Goal: Check status: Check status

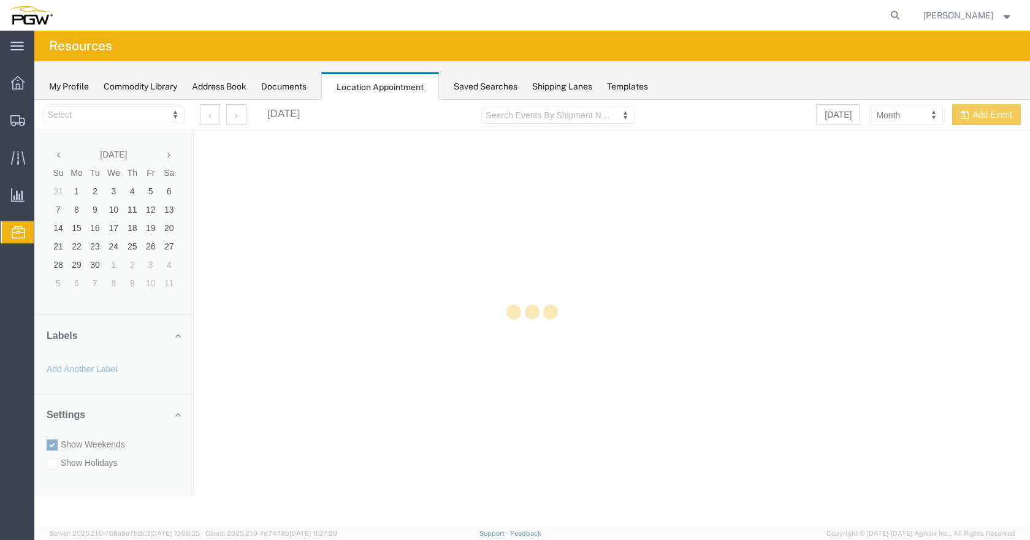
select select "28253"
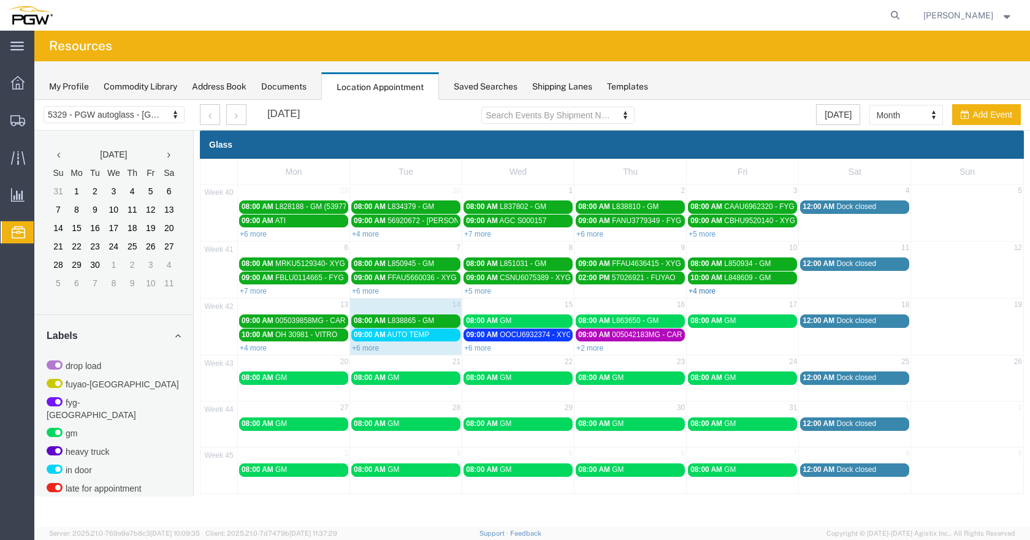
click at [699, 289] on link "+4 more" at bounding box center [701, 291] width 27 height 9
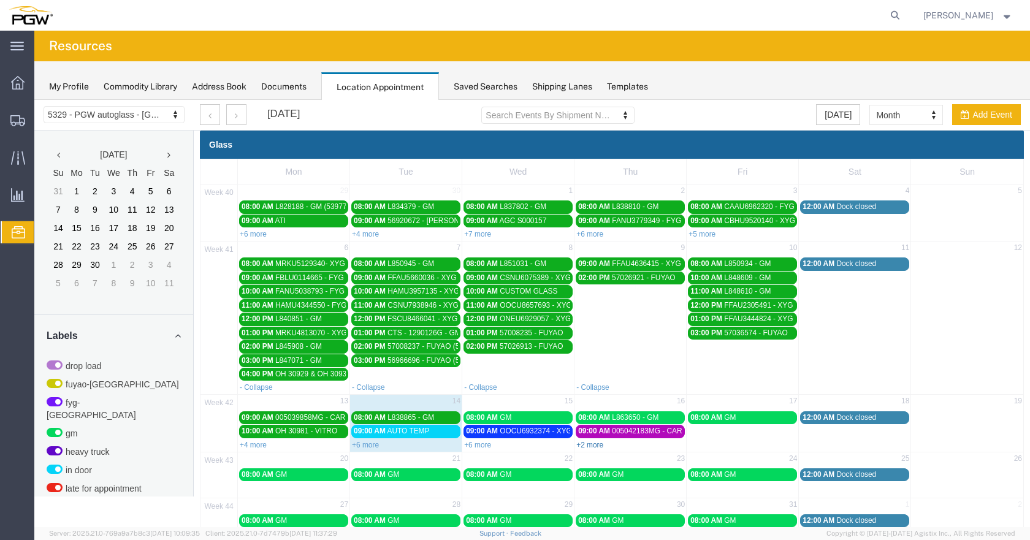
click at [592, 444] on link "+2 more" at bounding box center [589, 445] width 27 height 9
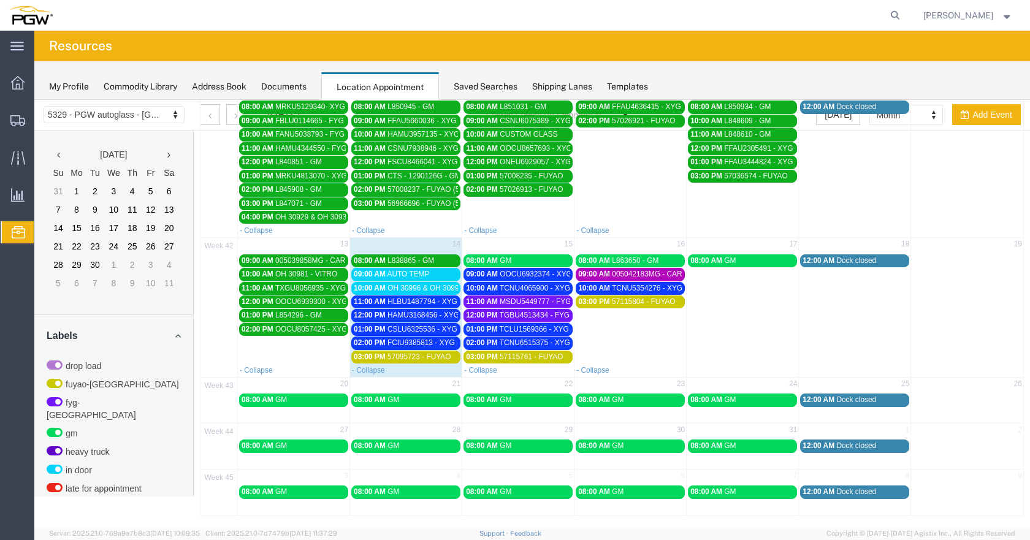
scroll to position [159, 0]
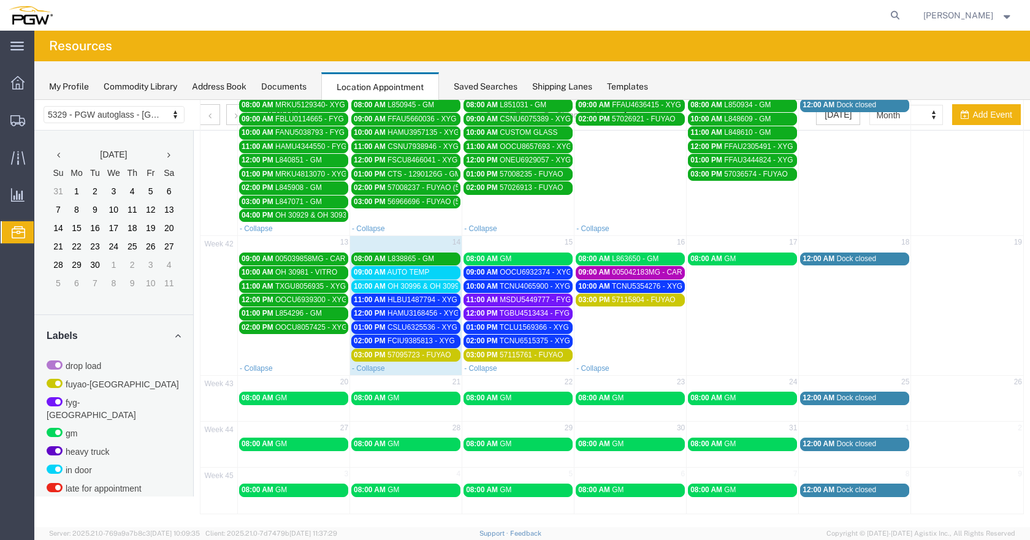
click at [432, 280] on link "10:00 AM OH 30996 & OH 30997 - VITRO" at bounding box center [405, 286] width 109 height 13
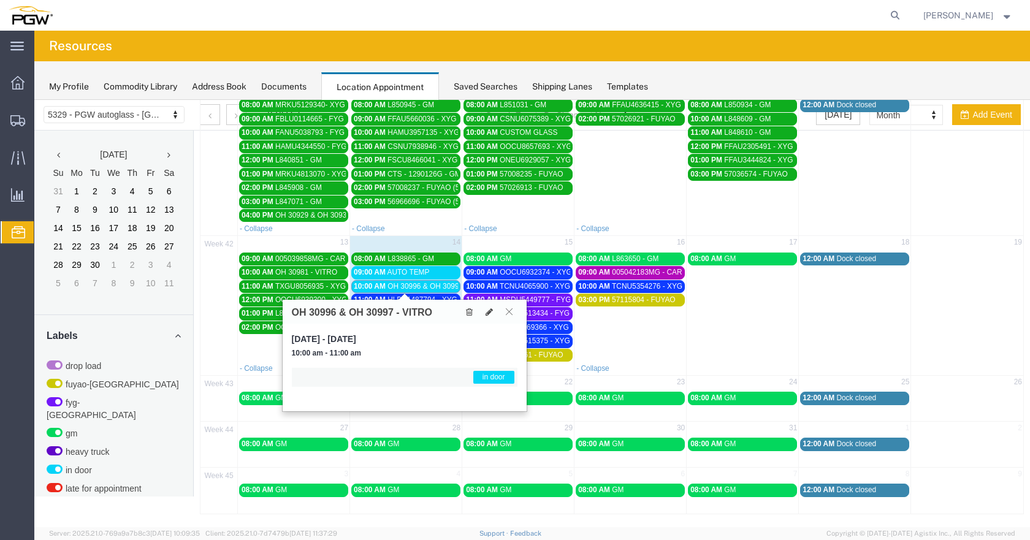
click at [508, 310] on icon at bounding box center [509, 311] width 7 height 7
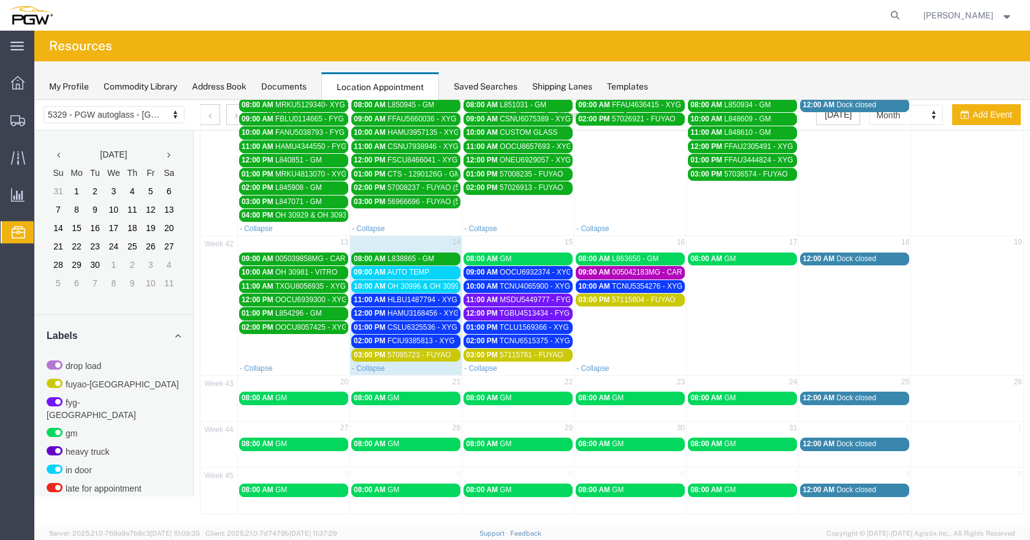
click at [438, 295] on span "HLBU1487794 - XYG" at bounding box center [422, 299] width 70 height 9
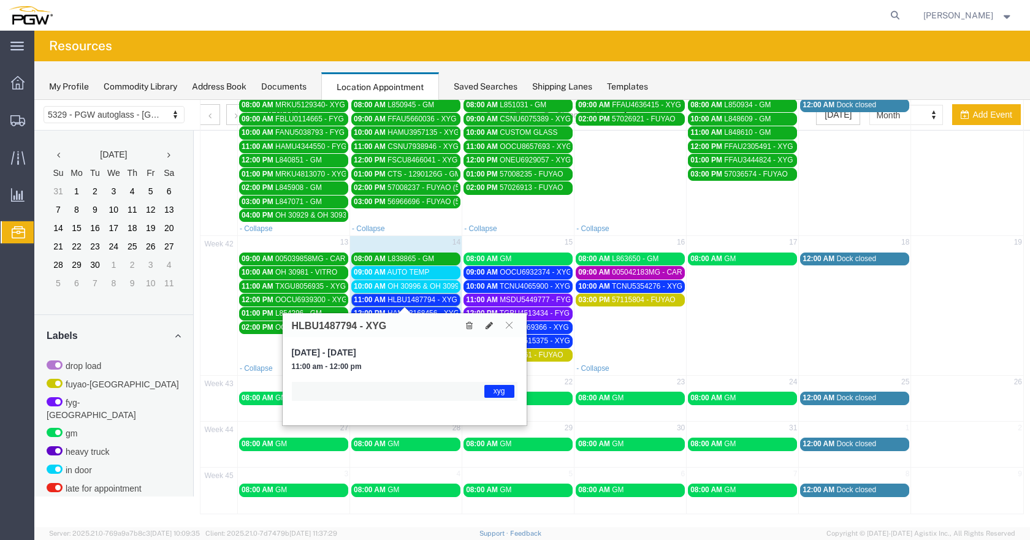
click at [437, 298] on span "HLBU1487794 - XYG" at bounding box center [422, 299] width 70 height 9
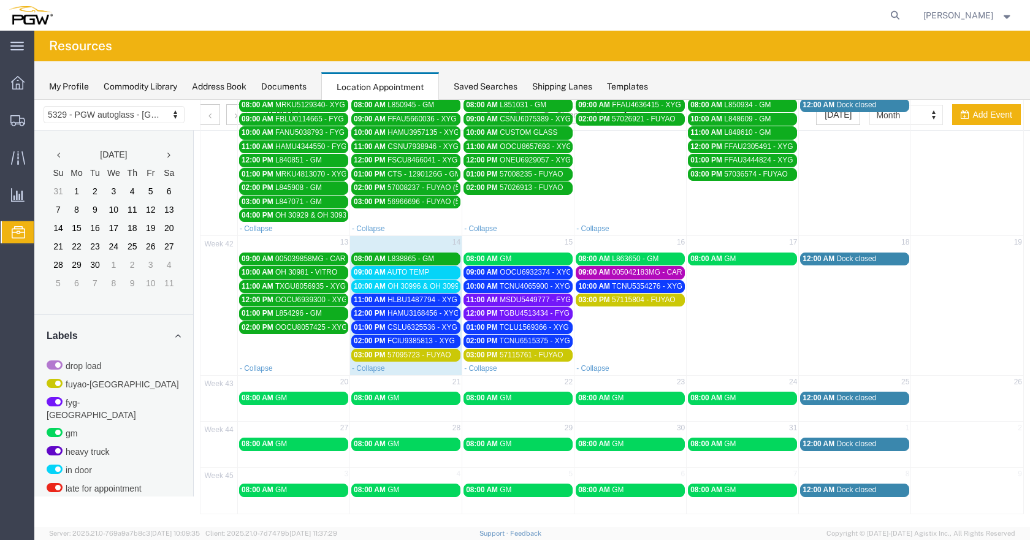
click at [444, 354] on span "57095723 - FUYAO" at bounding box center [419, 355] width 64 height 9
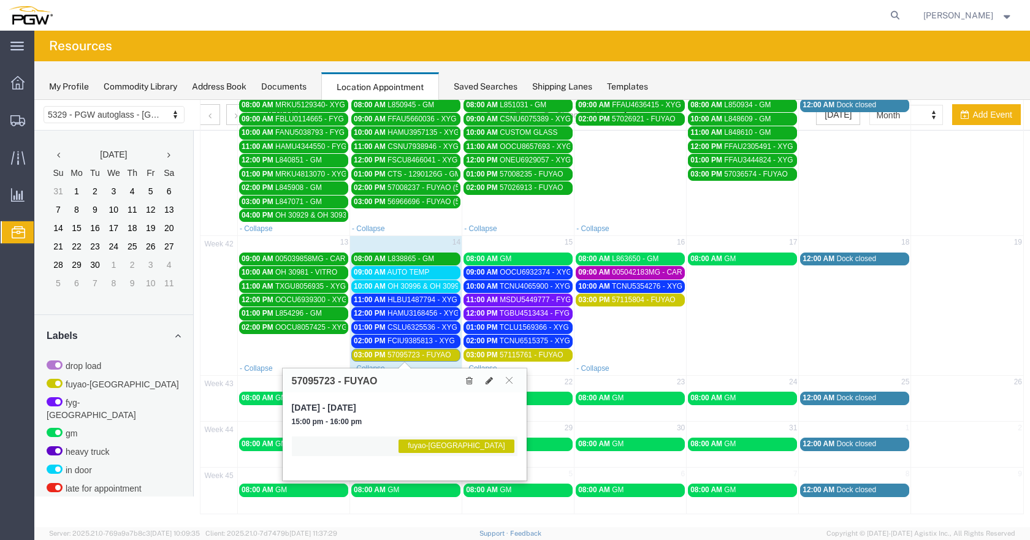
click at [444, 354] on span "57095723 - FUYAO" at bounding box center [419, 355] width 64 height 9
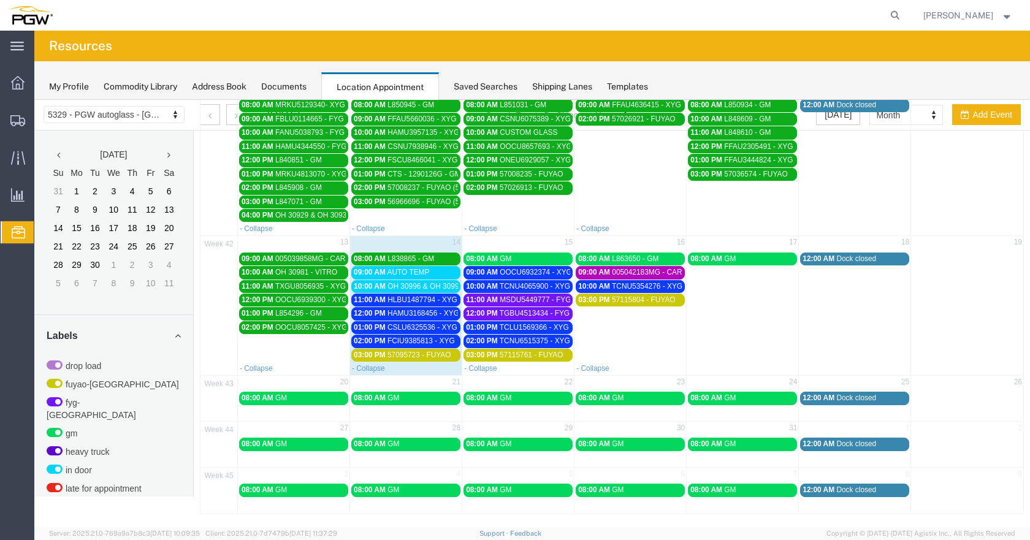
click at [547, 296] on span "MSDU5449777 - FYG" at bounding box center [535, 299] width 71 height 9
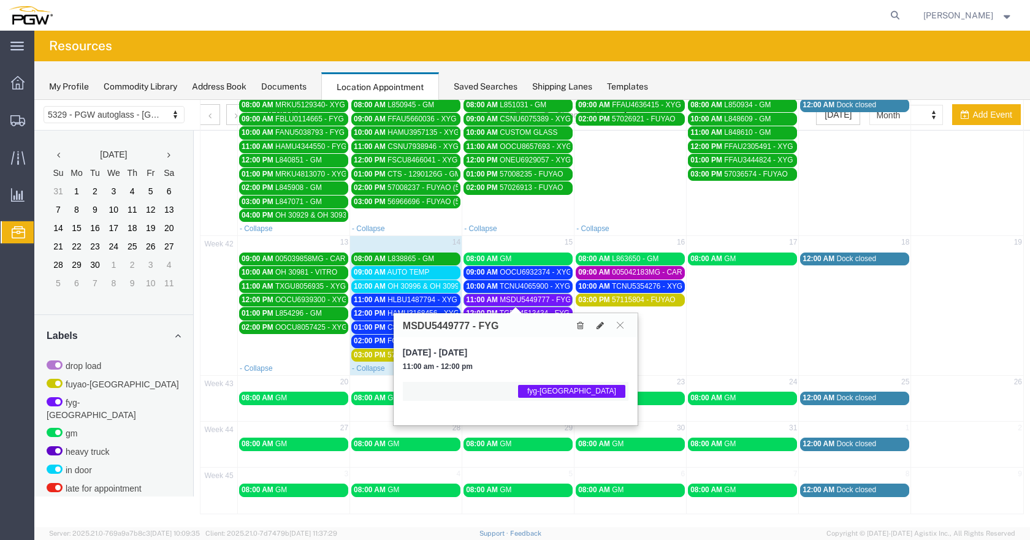
click at [549, 296] on span "MSDU5449777 - FYG" at bounding box center [535, 299] width 71 height 9
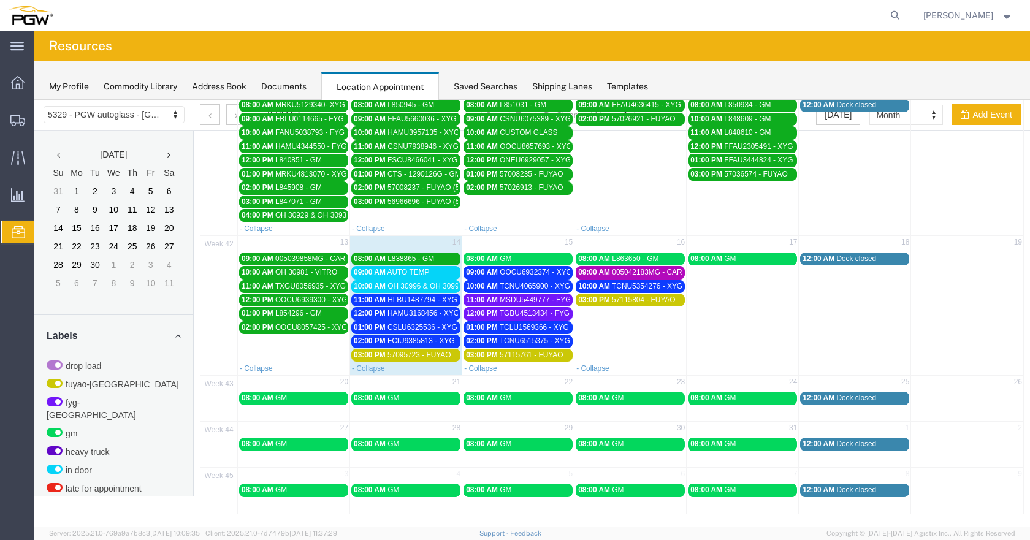
click at [550, 268] on span "OOCU6932374 - XYG" at bounding box center [536, 272] width 72 height 9
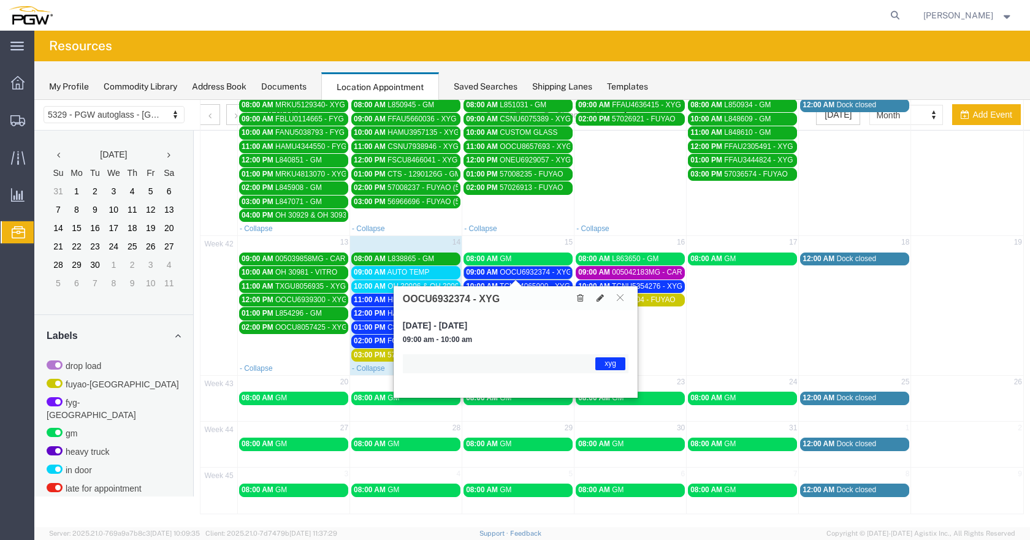
click at [550, 268] on span "OOCU6932374 - XYG" at bounding box center [536, 272] width 72 height 9
